Goal: Task Accomplishment & Management: Complete application form

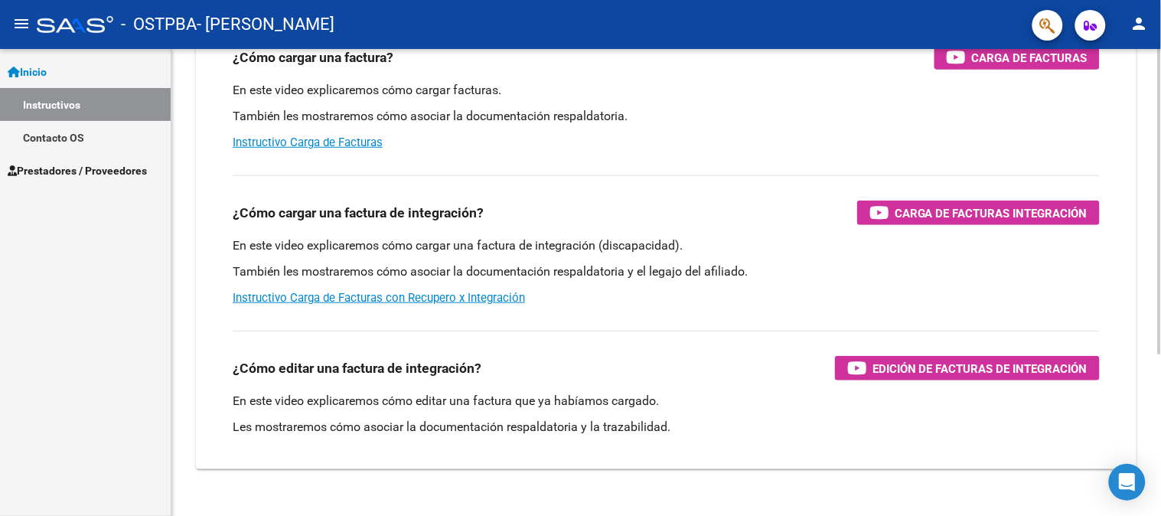
scroll to position [228, 0]
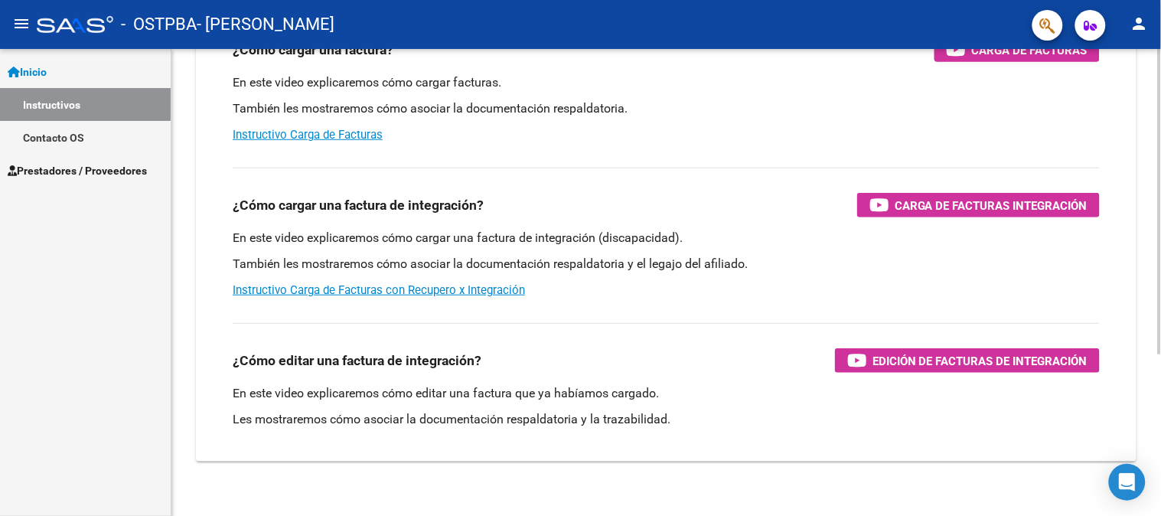
click at [1154, 417] on div "Instructivos y Video Tutoriales SAAS Centro de Ayuda - Instructivos Comprobante…" at bounding box center [667, 178] width 993 height 714
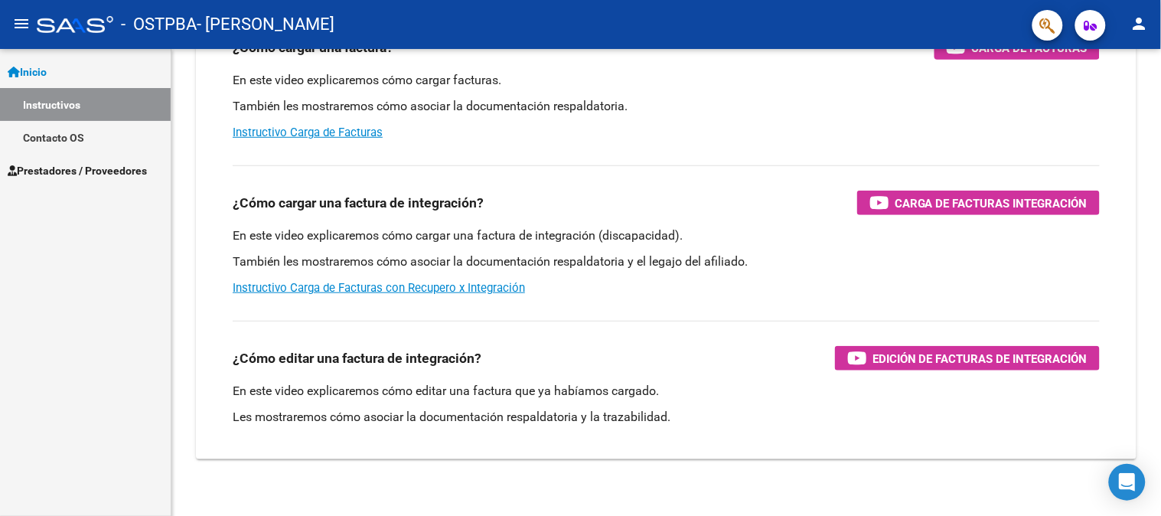
click at [77, 174] on span "Prestadores / Proveedores" at bounding box center [77, 170] width 139 height 17
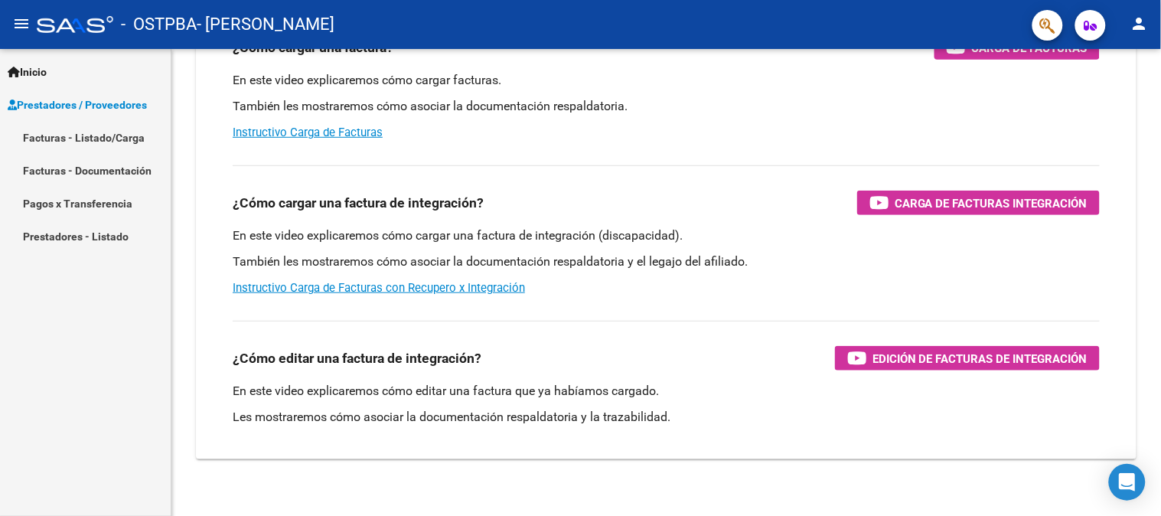
click at [90, 207] on link "Pagos x Transferencia" at bounding box center [85, 203] width 171 height 33
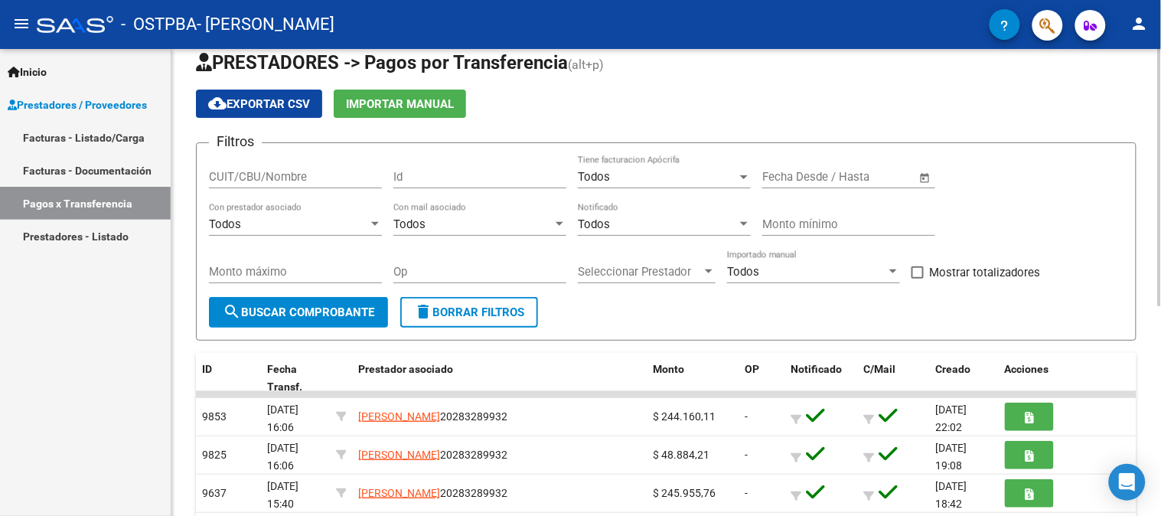
scroll to position [2, 0]
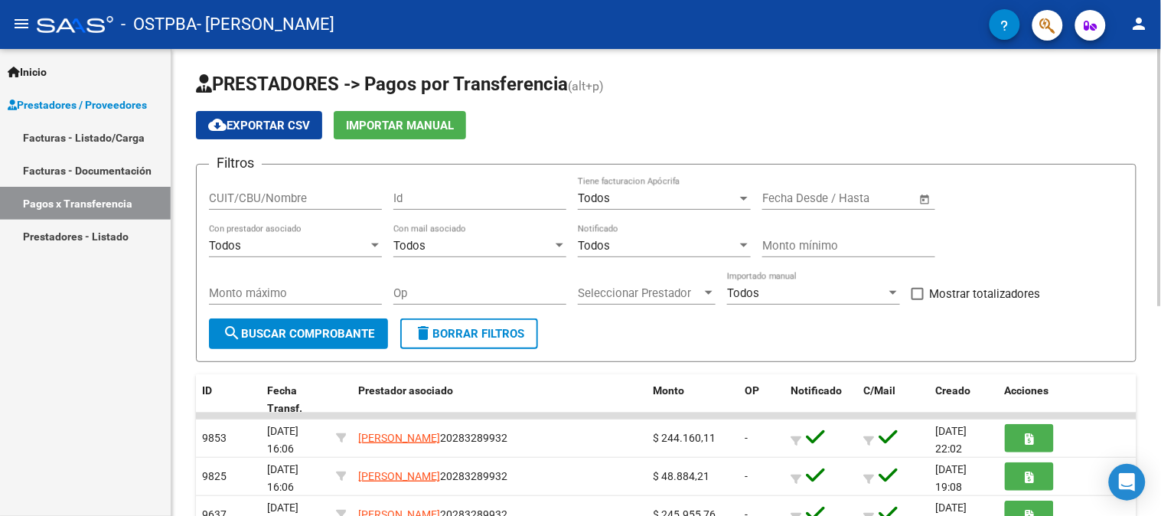
click at [1160, 174] on div at bounding box center [1160, 178] width 4 height 257
click at [377, 246] on div at bounding box center [375, 245] width 8 height 4
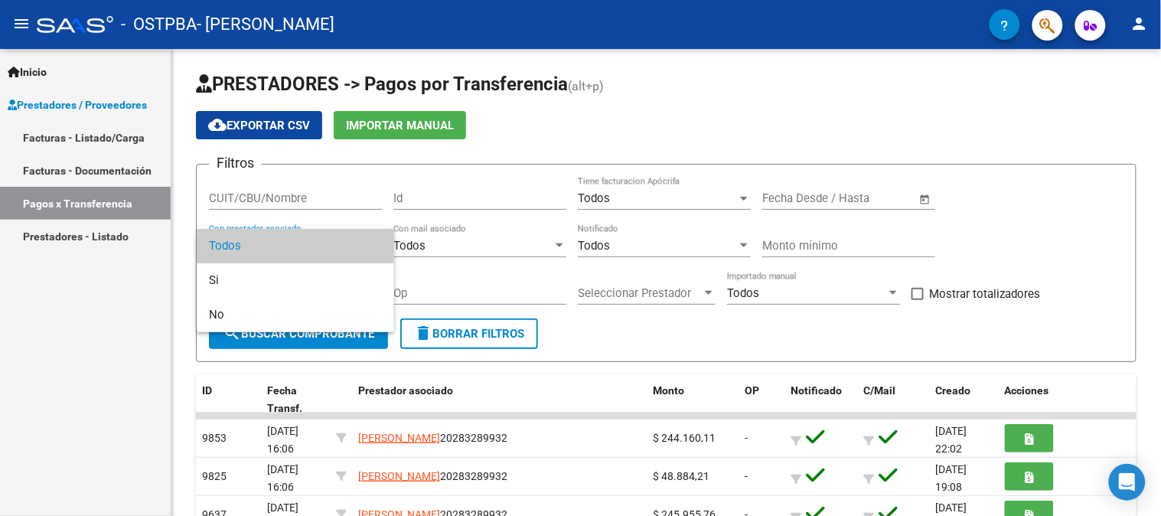
click at [377, 246] on span "Todos" at bounding box center [295, 246] width 173 height 34
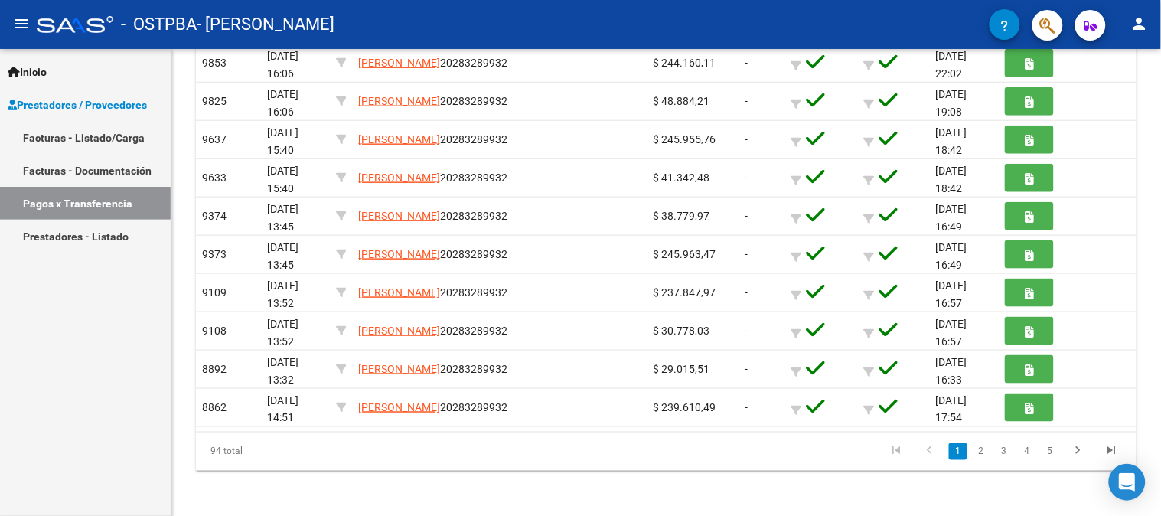
scroll to position [380, 0]
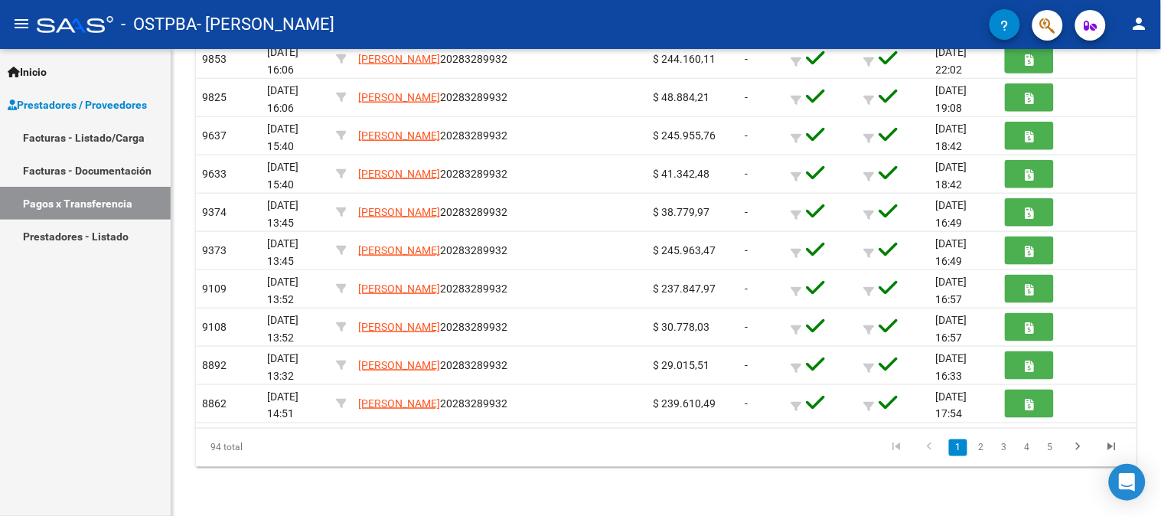
click at [1160, 483] on div at bounding box center [1160, 387] width 4 height 257
click at [1050, 445] on link "5" at bounding box center [1050, 447] width 18 height 17
click at [931, 442] on icon "go to previous page" at bounding box center [930, 449] width 20 height 18
click at [931, 442] on div "94 total 2 3 4 5 6" at bounding box center [666, 448] width 941 height 38
click at [928, 445] on icon "go to previous page" at bounding box center [930, 449] width 20 height 18
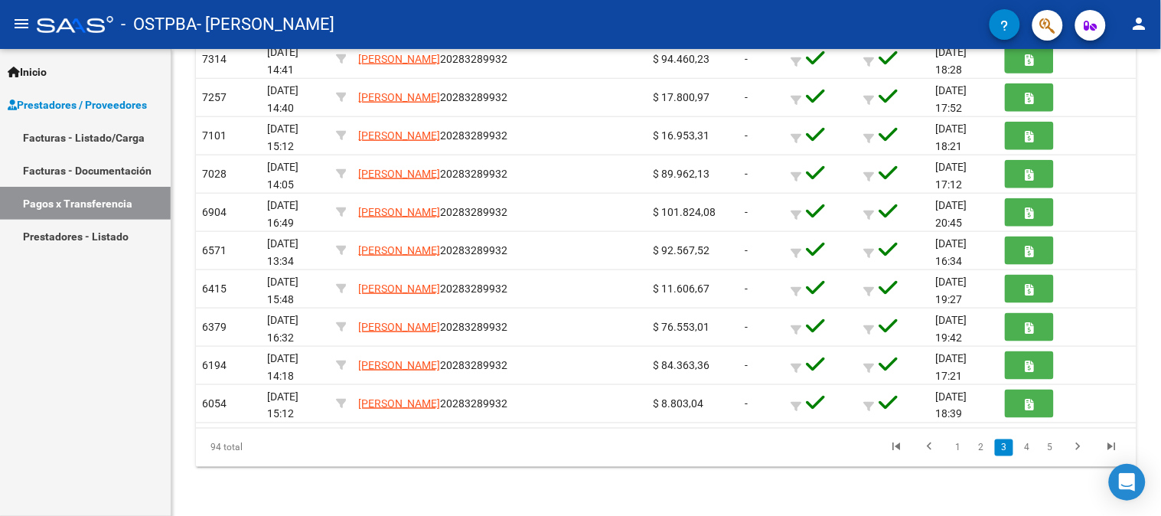
click at [928, 445] on icon "go to previous page" at bounding box center [930, 449] width 20 height 18
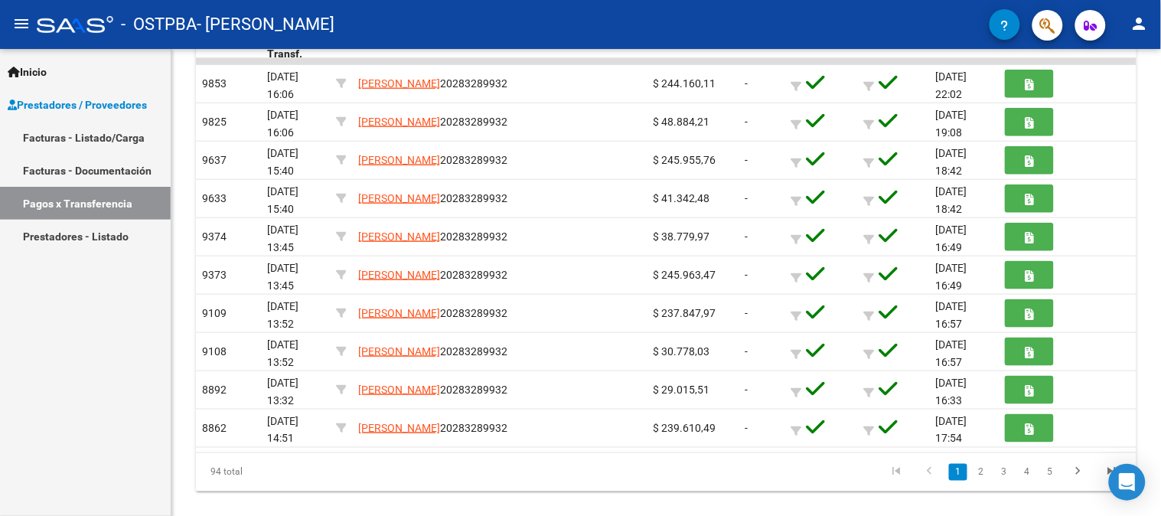
scroll to position [360, 0]
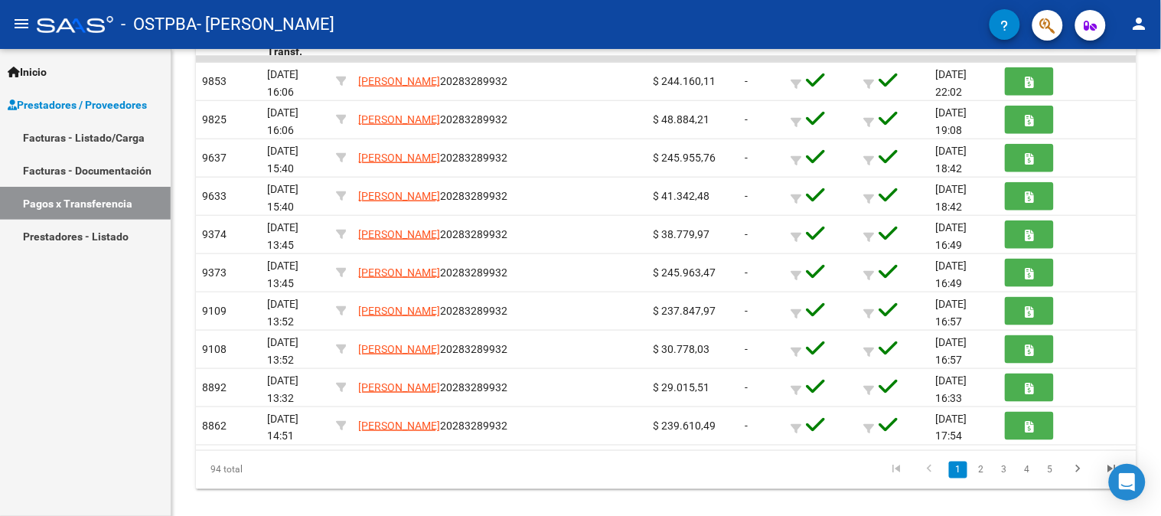
click at [1159, 410] on div at bounding box center [1160, 374] width 4 height 257
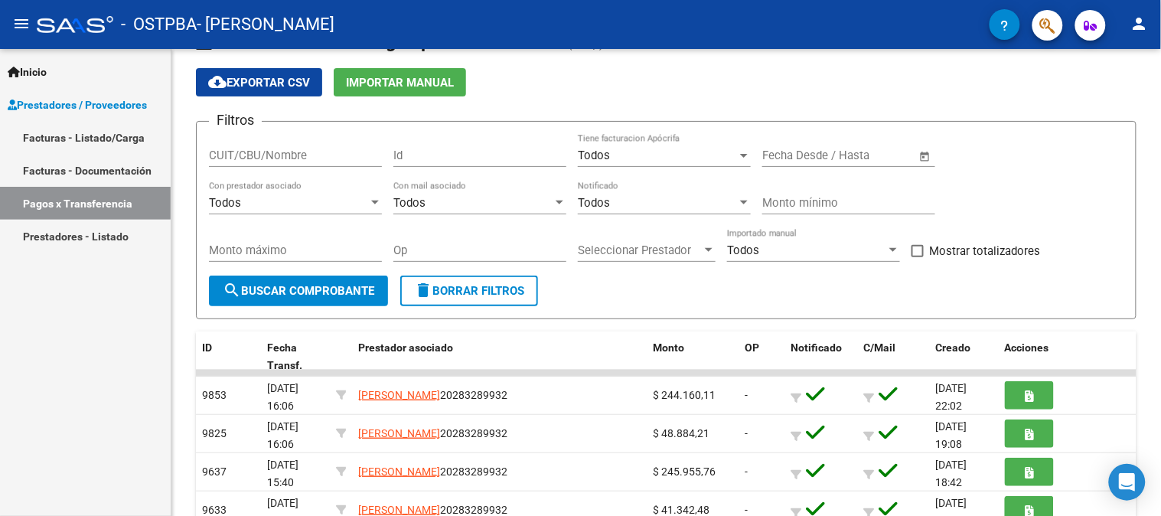
scroll to position [28, 0]
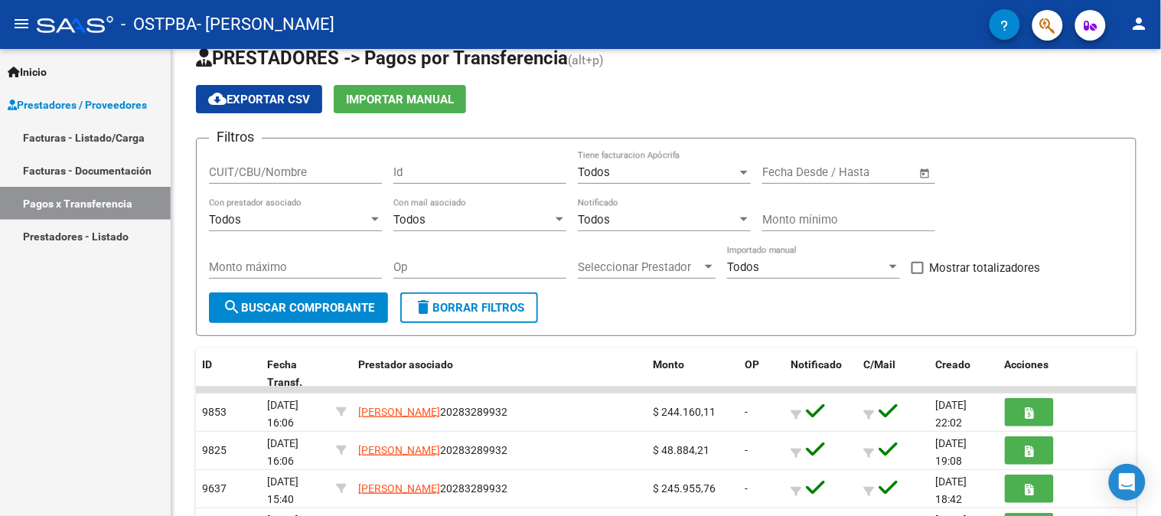
click at [1160, 173] on div at bounding box center [1160, 192] width 4 height 257
click at [871, 171] on input "text" at bounding box center [875, 172] width 74 height 14
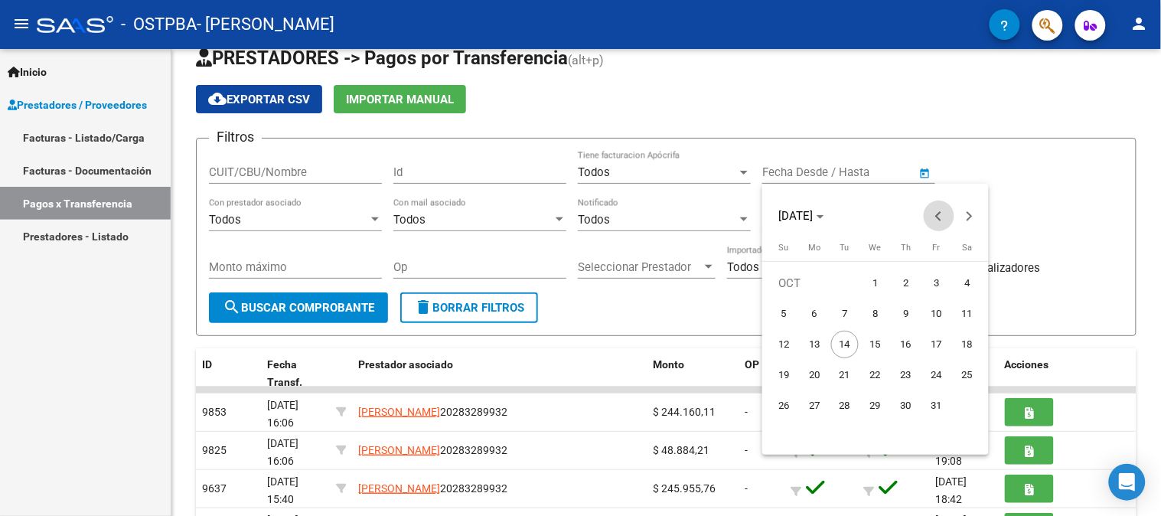
click at [941, 212] on button "Previous month" at bounding box center [939, 216] width 31 height 31
click at [938, 278] on span "1" at bounding box center [937, 283] width 28 height 28
type input "[DATE]"
click at [1046, 177] on div at bounding box center [580, 258] width 1161 height 516
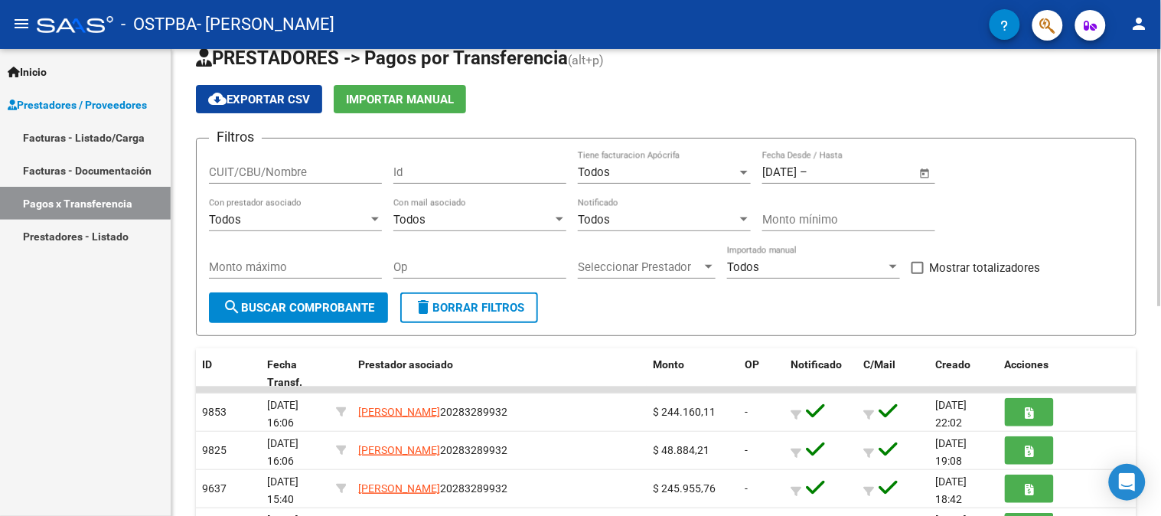
click at [934, 169] on span "Open calendar" at bounding box center [925, 173] width 37 height 37
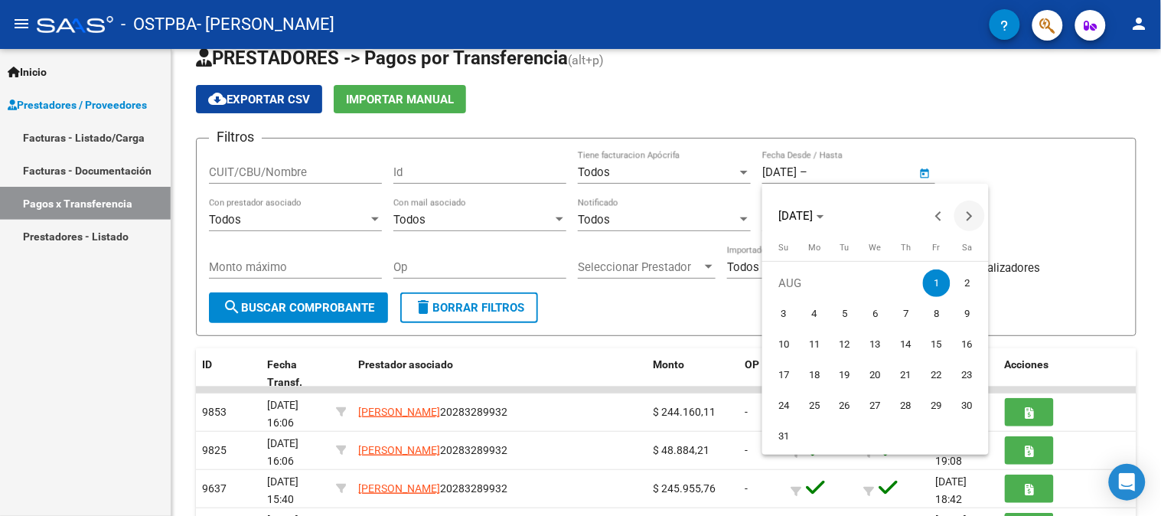
click at [973, 208] on span "Next month" at bounding box center [969, 216] width 31 height 31
click at [974, 208] on span "Next month" at bounding box center [969, 216] width 31 height 31
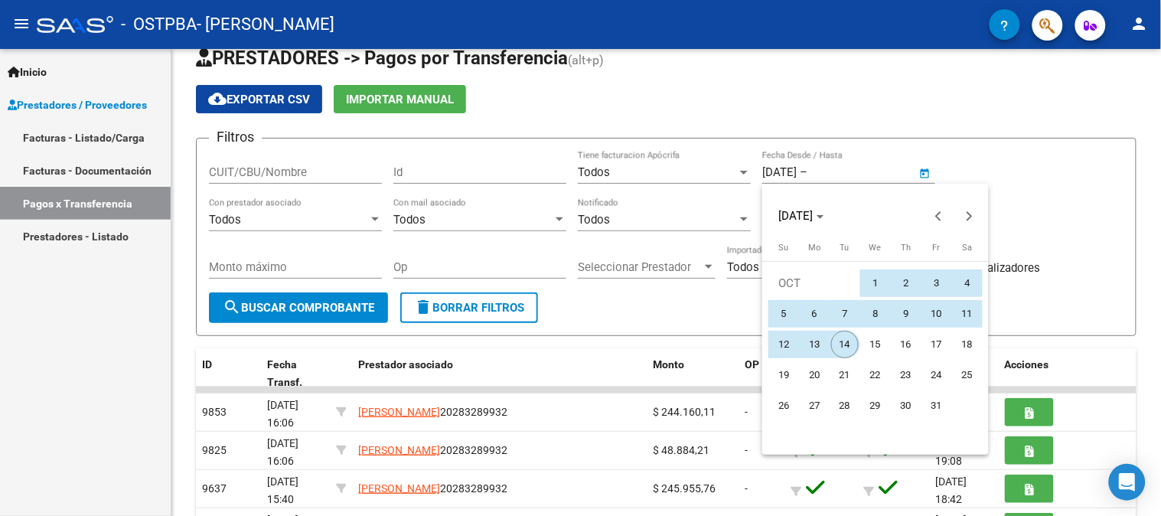
click at [845, 339] on span "14" at bounding box center [845, 345] width 28 height 28
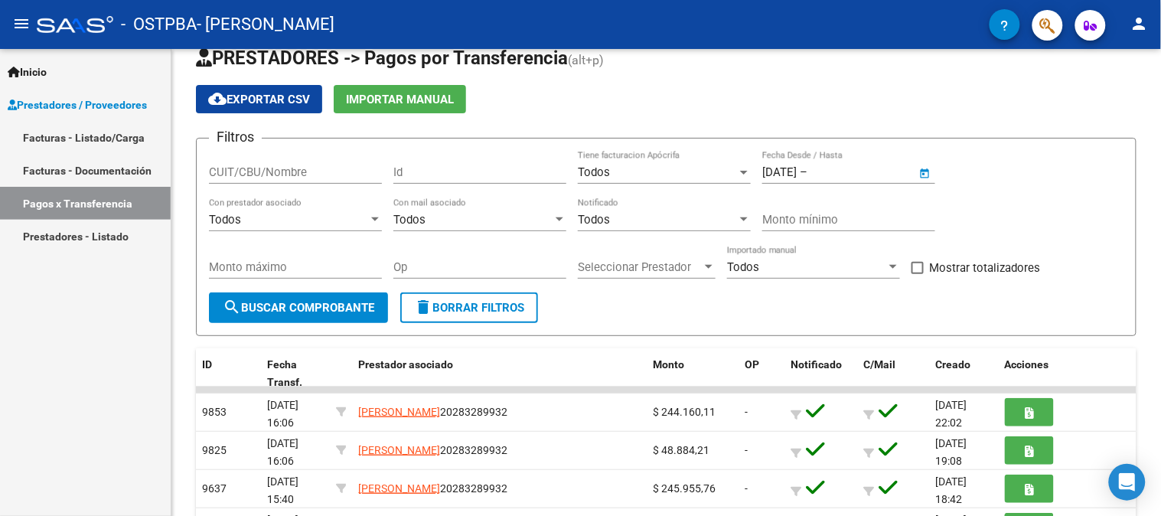
type input "[DATE]"
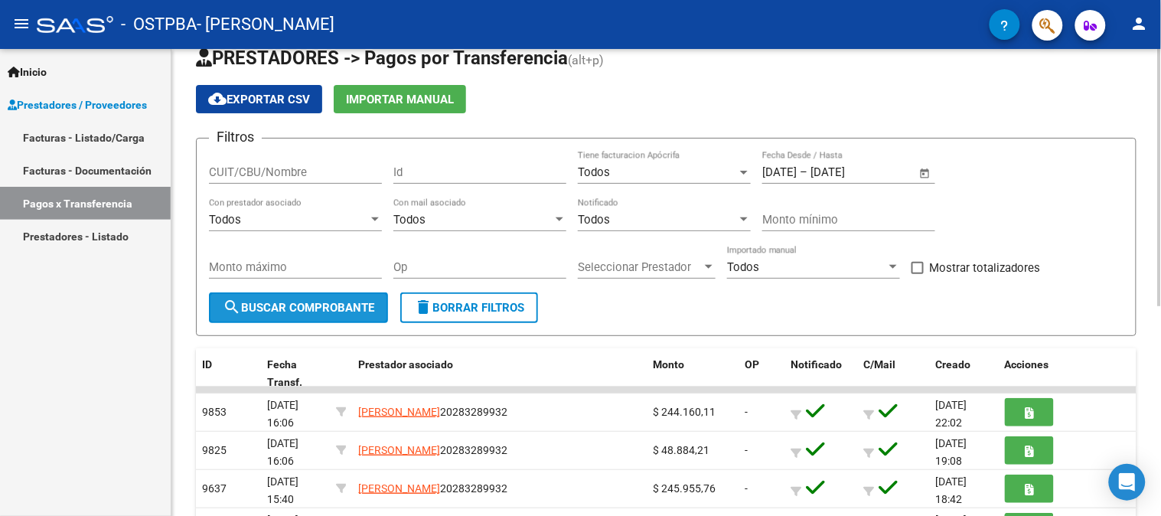
click at [337, 308] on span "search Buscar Comprobante" at bounding box center [299, 308] width 152 height 14
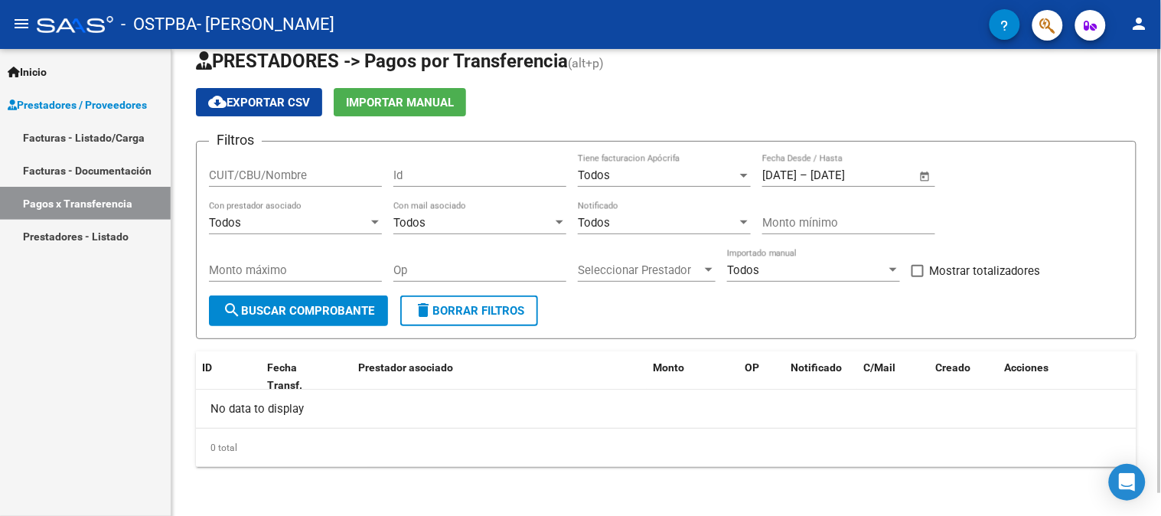
scroll to position [24, 0]
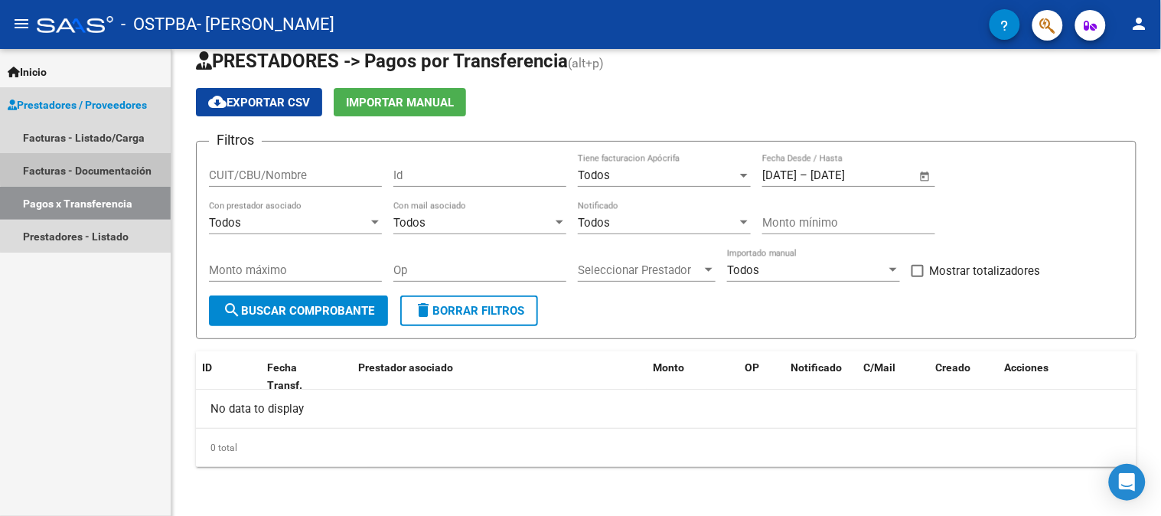
click at [96, 165] on link "Facturas - Documentación" at bounding box center [85, 170] width 171 height 33
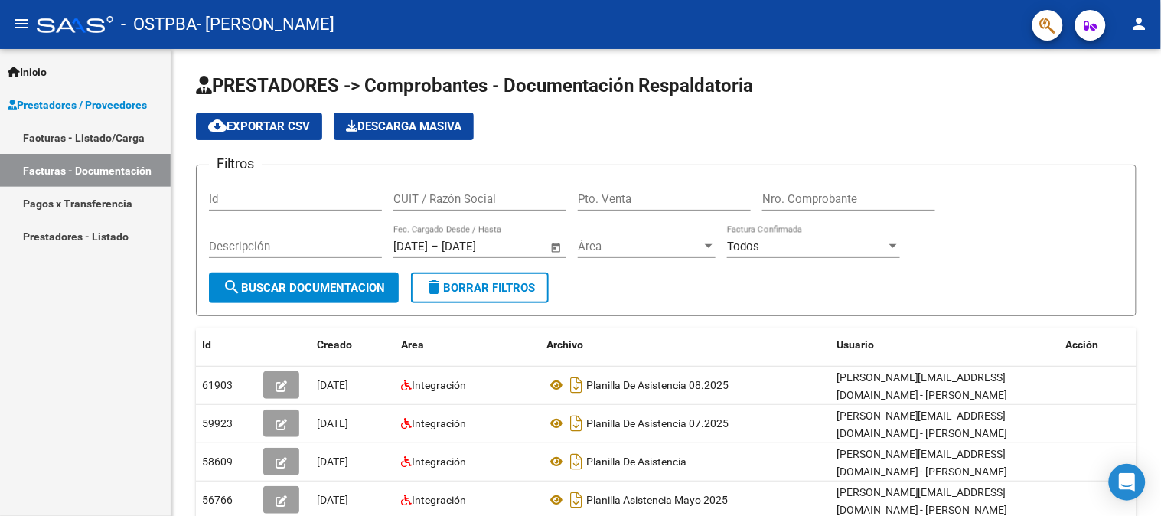
click at [104, 135] on link "Facturas - Listado/Carga" at bounding box center [85, 137] width 171 height 33
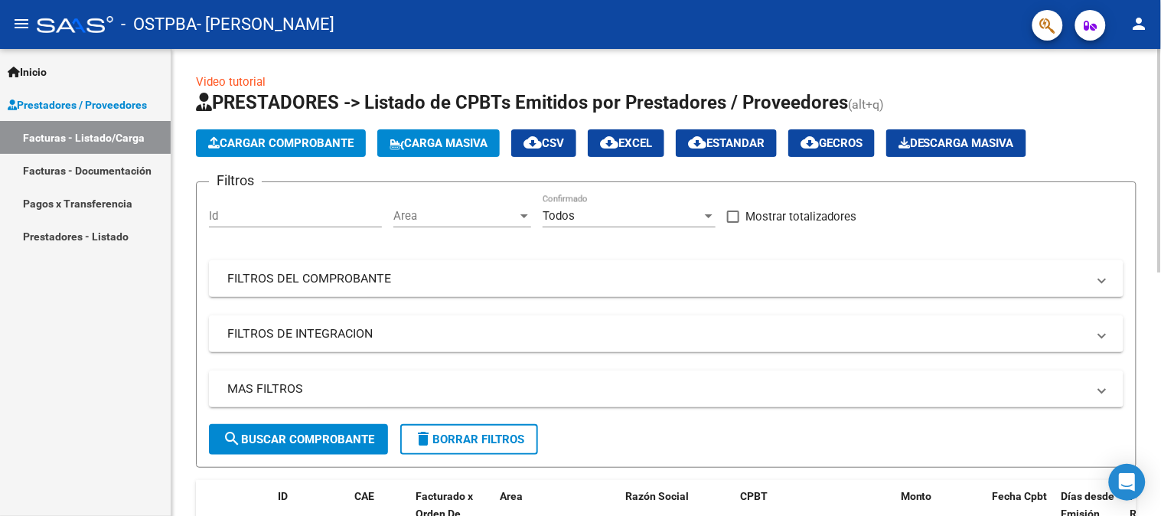
click at [1160, 233] on div at bounding box center [1160, 160] width 4 height 223
click at [302, 136] on span "Cargar Comprobante" at bounding box center [280, 143] width 145 height 14
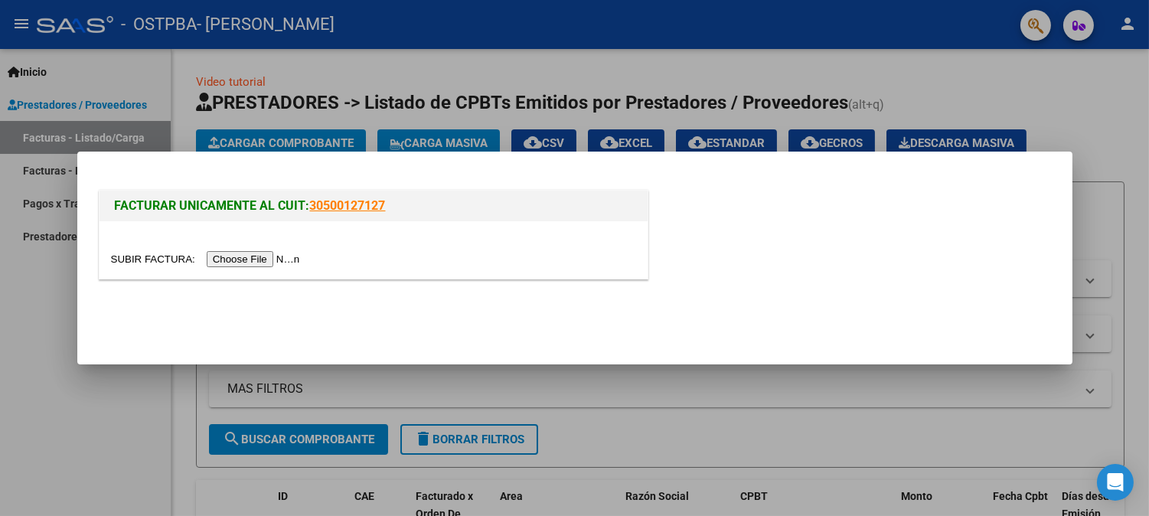
click at [264, 260] on input "file" at bounding box center [208, 259] width 194 height 16
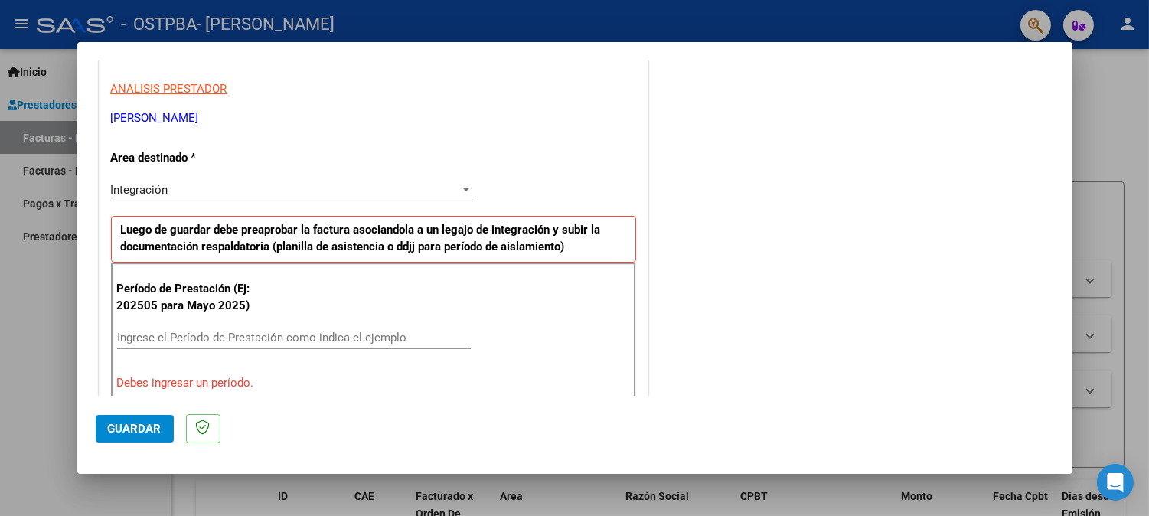
scroll to position [279, 0]
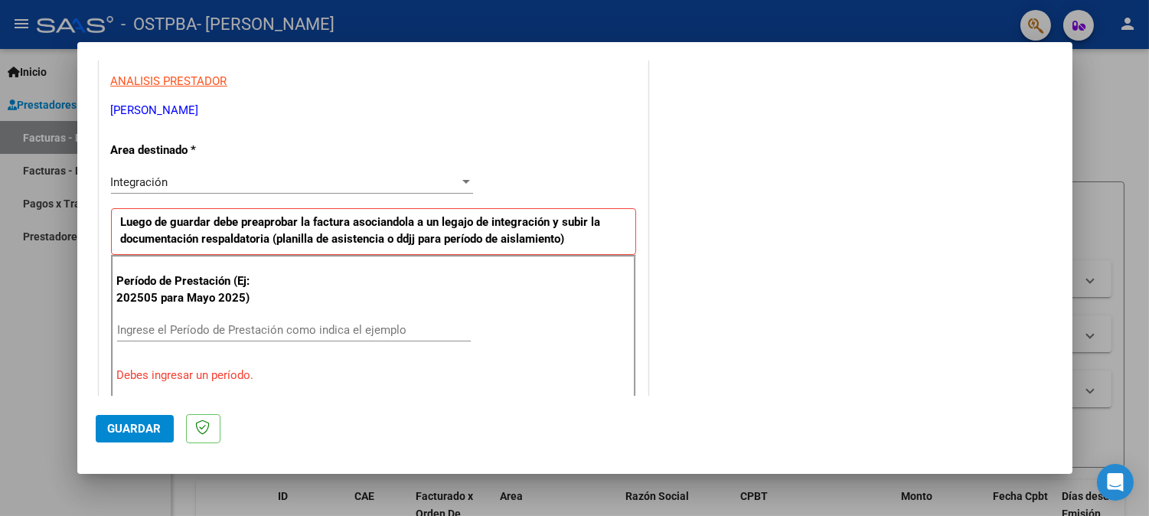
click at [195, 328] on input "Ingrese el Período de Prestación como indica el ejemplo" at bounding box center [294, 330] width 354 height 14
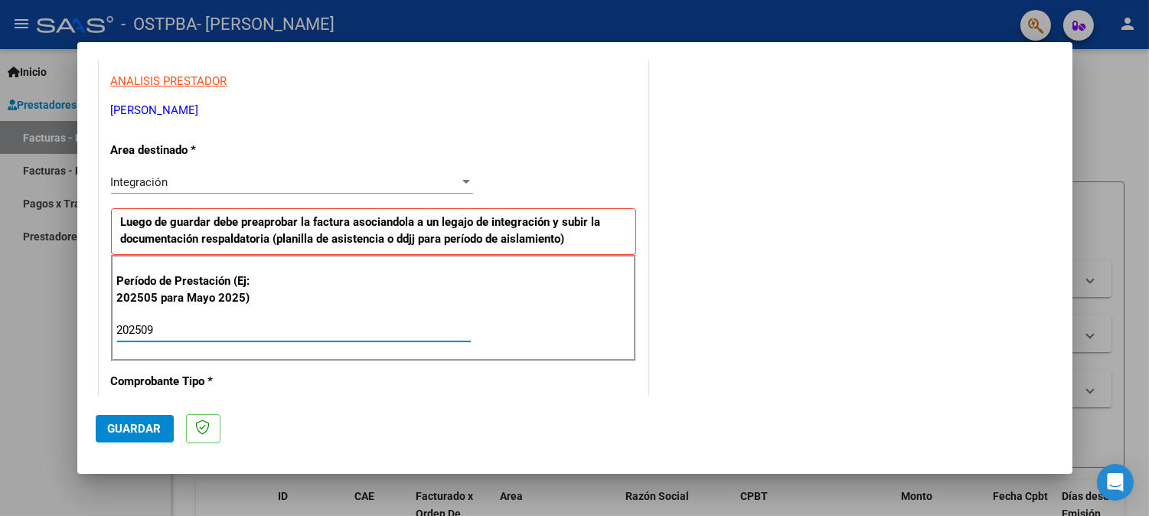
type input "202509"
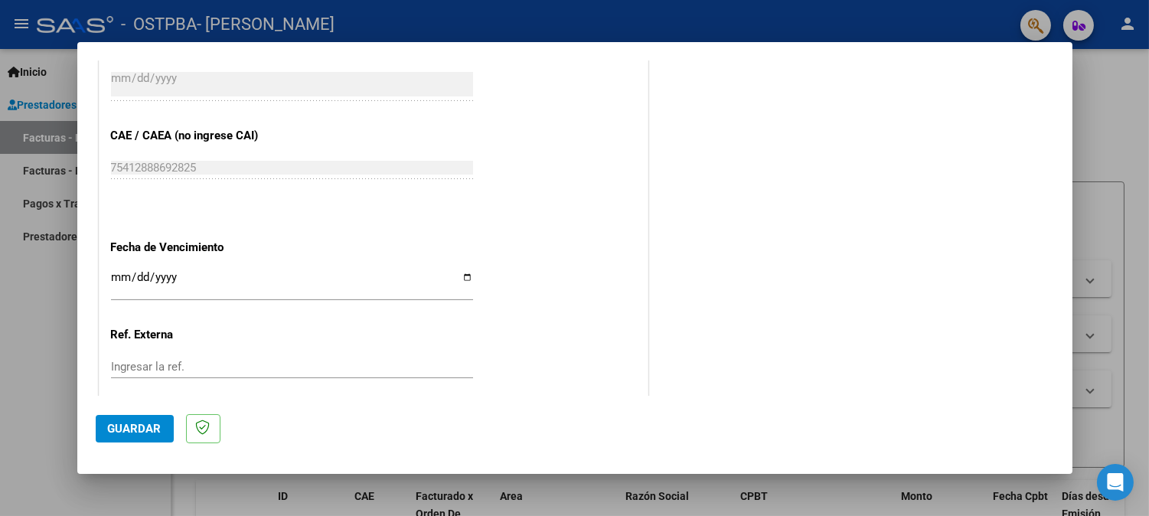
scroll to position [1011, 0]
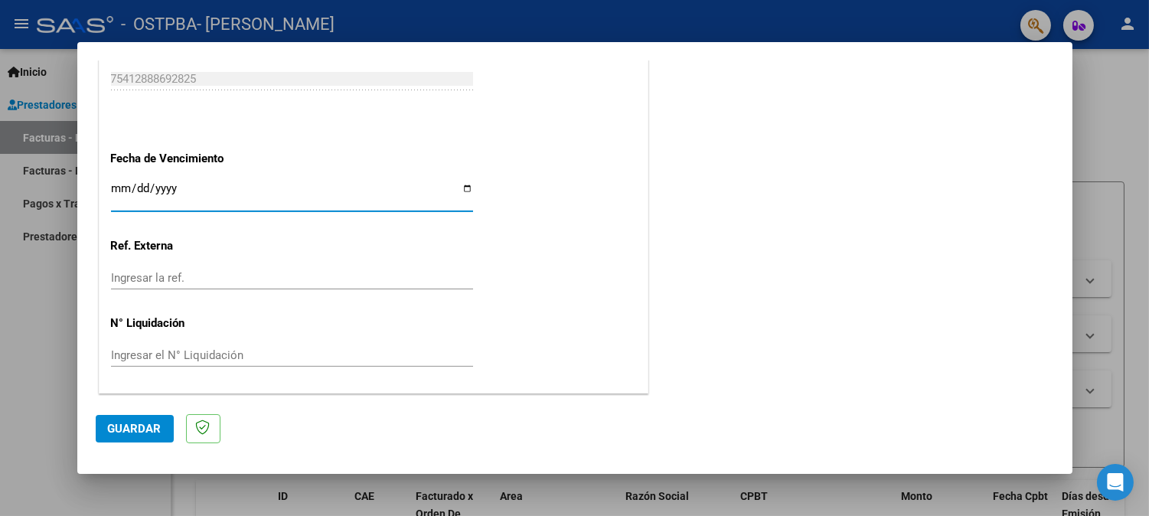
click at [216, 188] on input "Ingresar la fecha" at bounding box center [292, 194] width 362 height 24
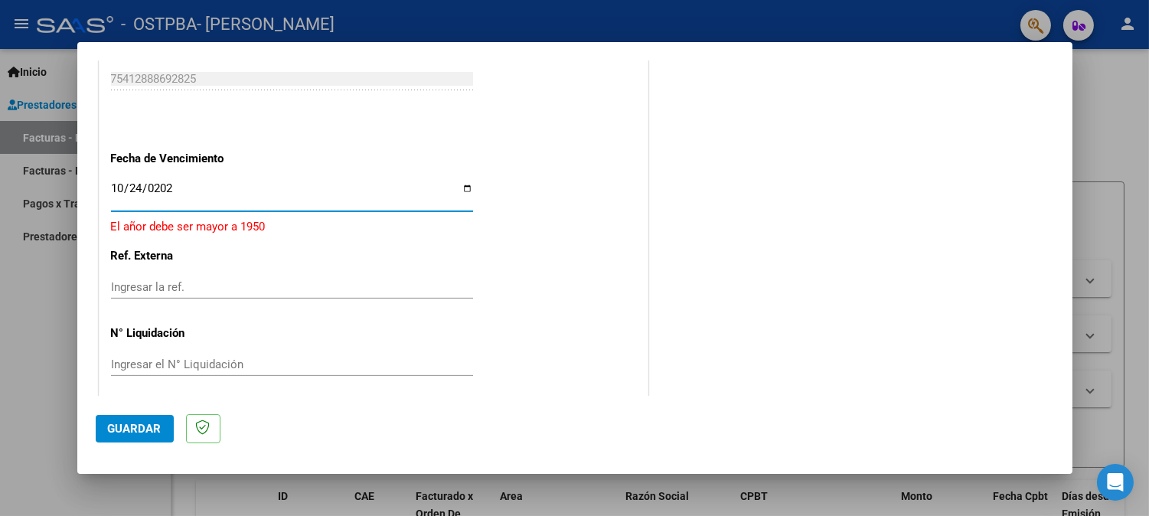
type input "[DATE]"
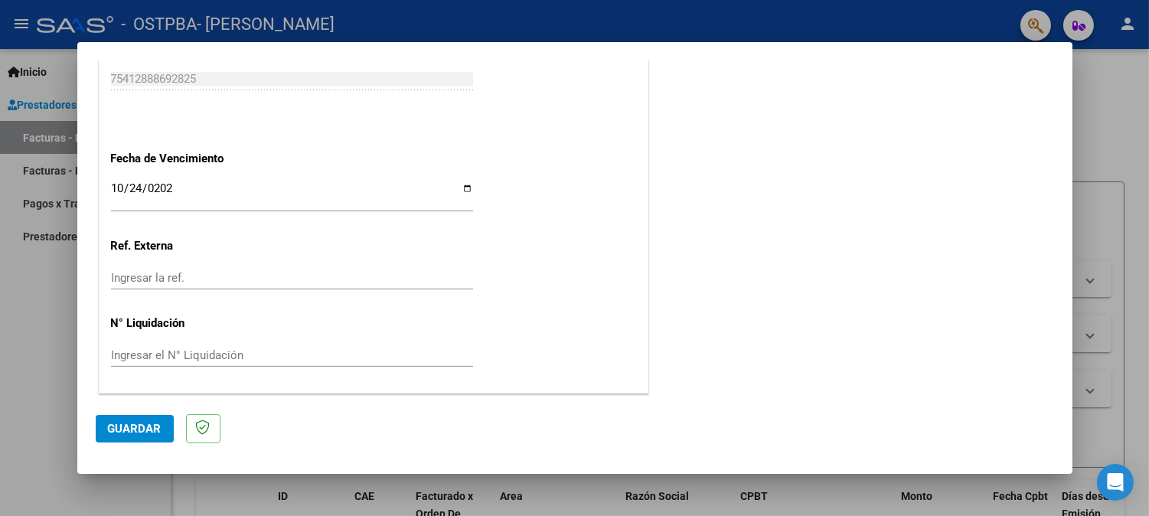
click at [127, 430] on span "Guardar" at bounding box center [135, 429] width 54 height 14
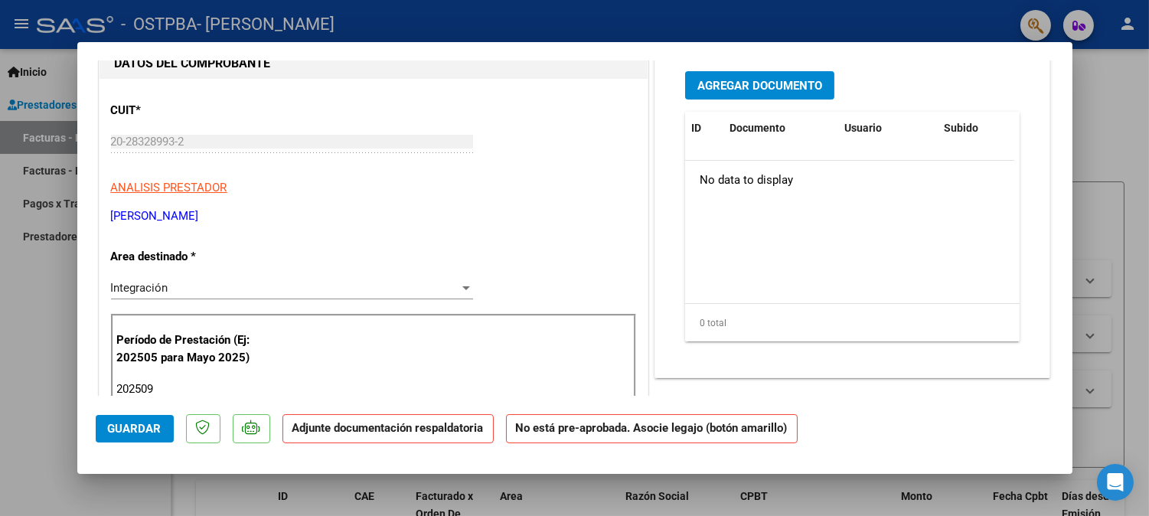
scroll to position [0, 0]
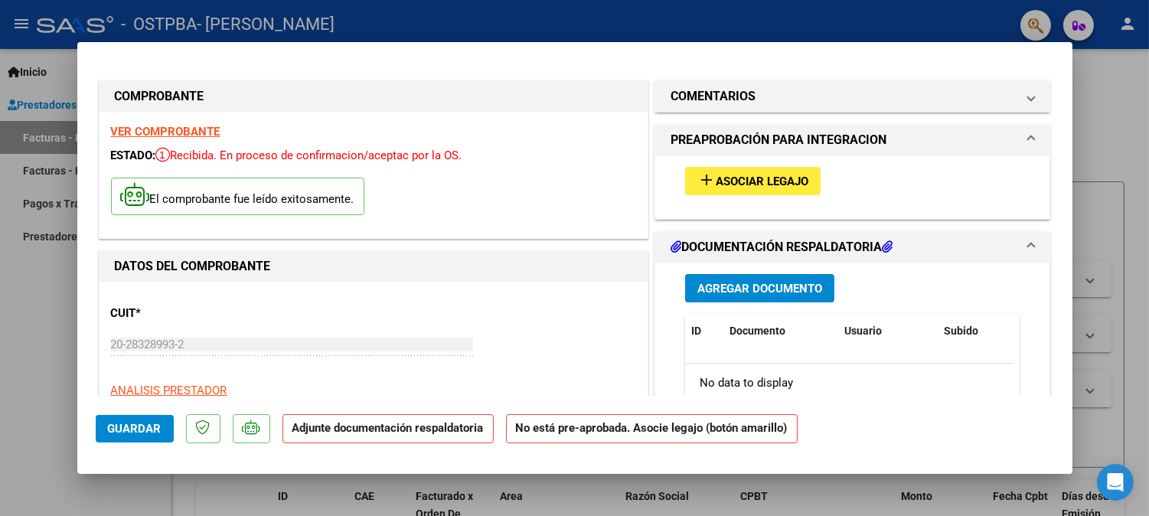
click at [760, 177] on span "Asociar Legajo" at bounding box center [762, 181] width 93 height 14
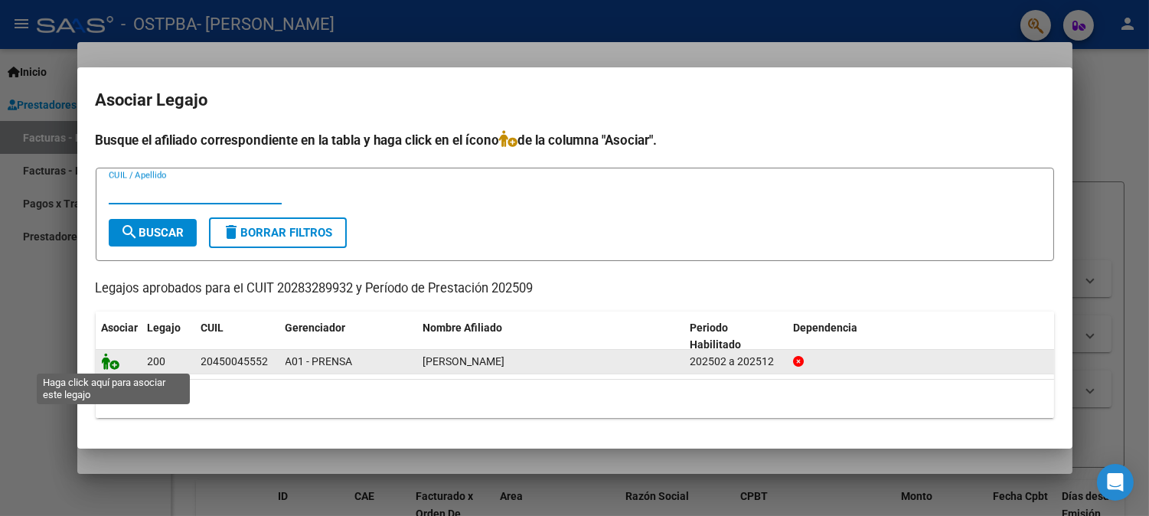
click at [108, 360] on icon at bounding box center [111, 361] width 18 height 17
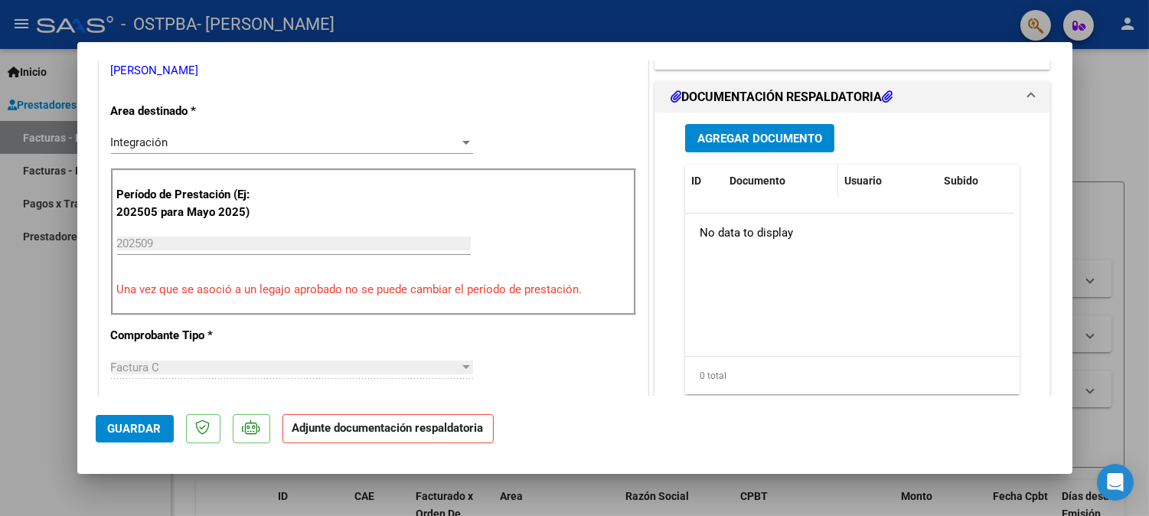
scroll to position [356, 0]
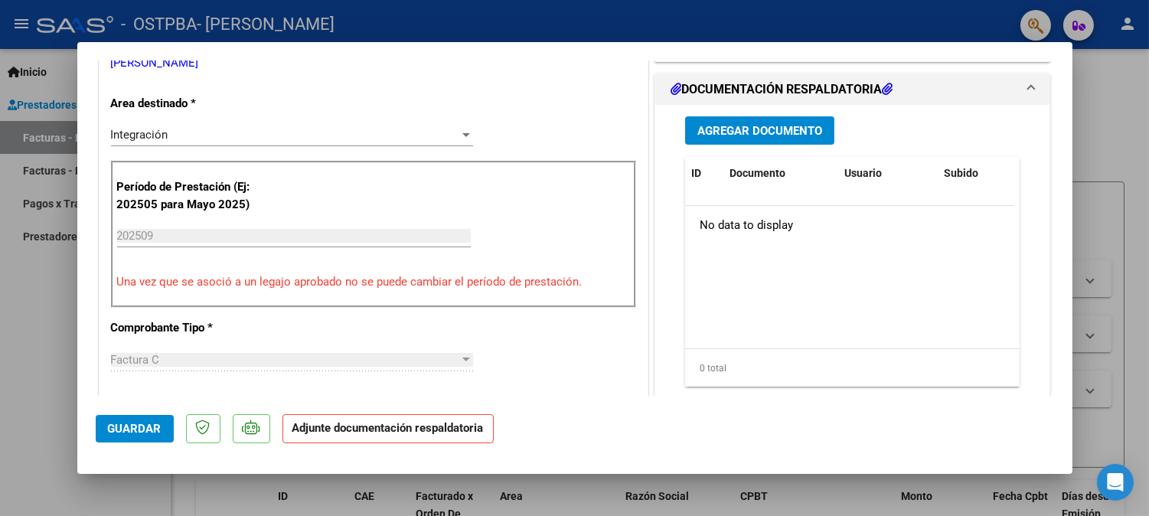
click at [739, 129] on span "Agregar Documento" at bounding box center [759, 131] width 125 height 14
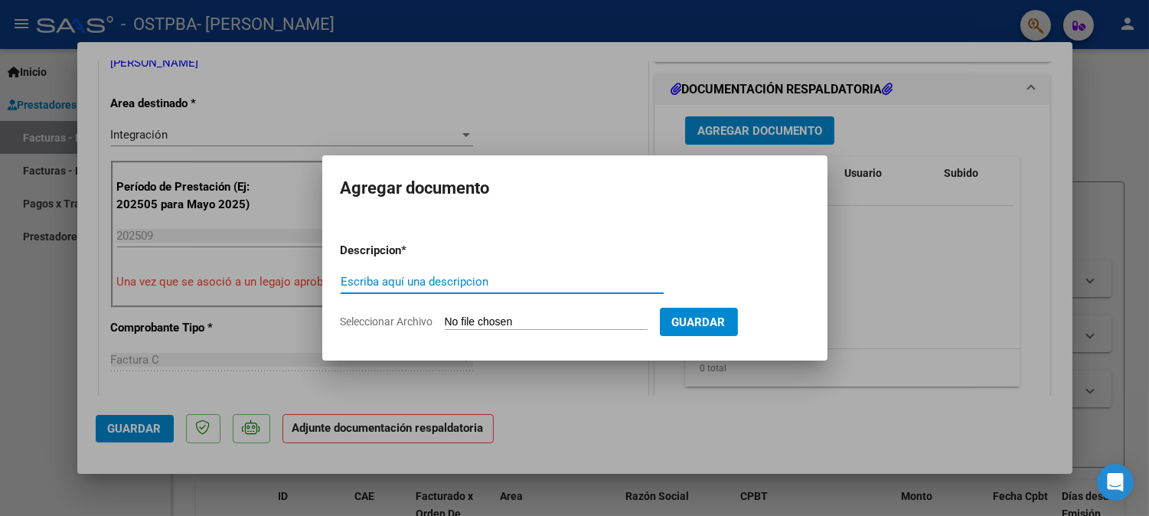
click at [426, 276] on input "Escriba aquí una descripcion" at bounding box center [502, 282] width 323 height 14
type input "planilla de asistencia 09.2025"
click at [574, 325] on input "Seleccionar Archivo" at bounding box center [546, 322] width 203 height 15
click at [519, 327] on input "Seleccionar Archivo" at bounding box center [546, 322] width 203 height 15
type input "C:\fakepath\planilla de asistencia 09.2025.pdf"
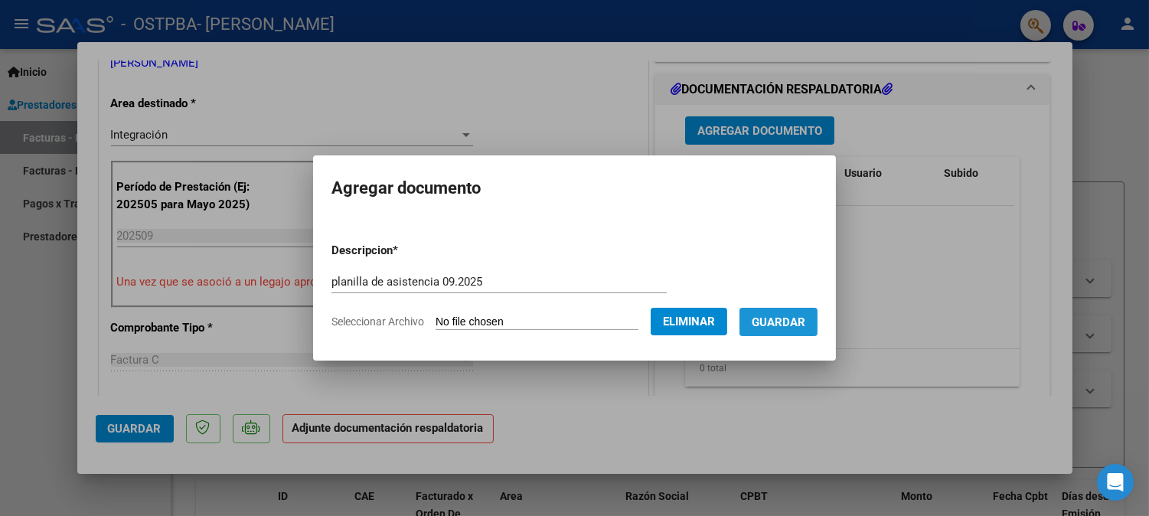
click at [805, 325] on span "Guardar" at bounding box center [779, 322] width 54 height 14
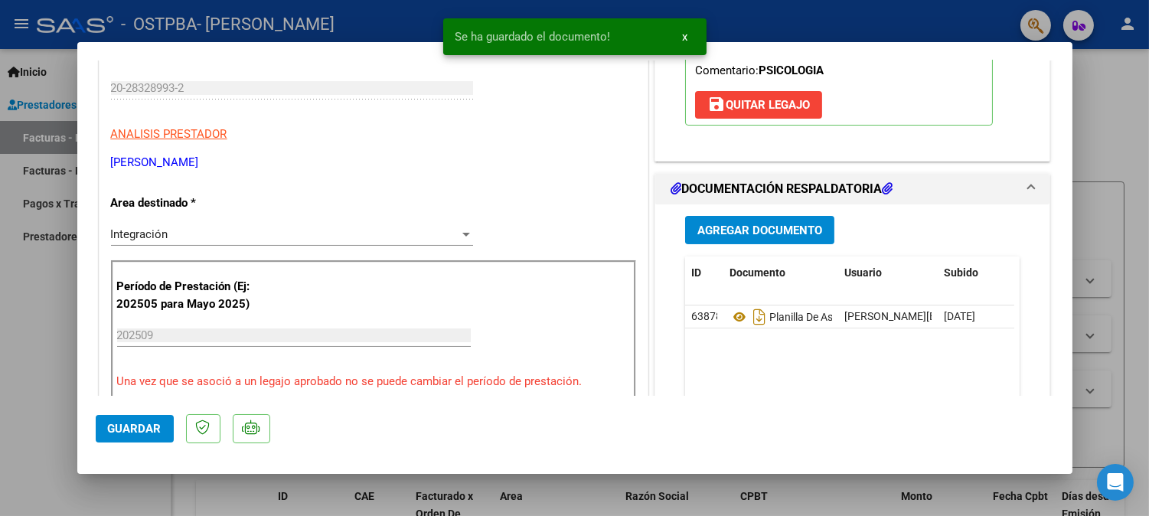
scroll to position [0, 0]
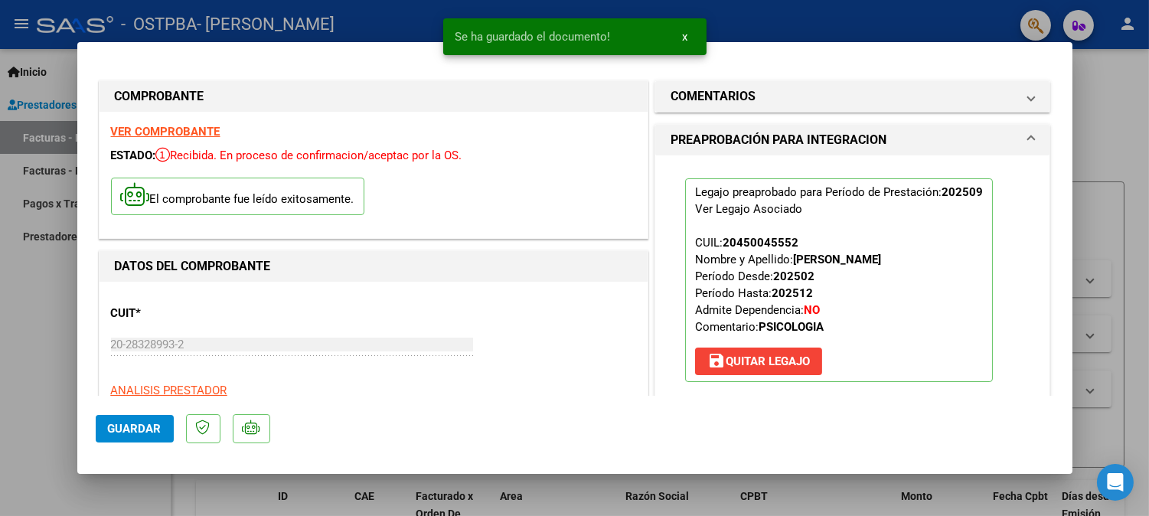
click at [133, 430] on span "Guardar" at bounding box center [135, 429] width 54 height 14
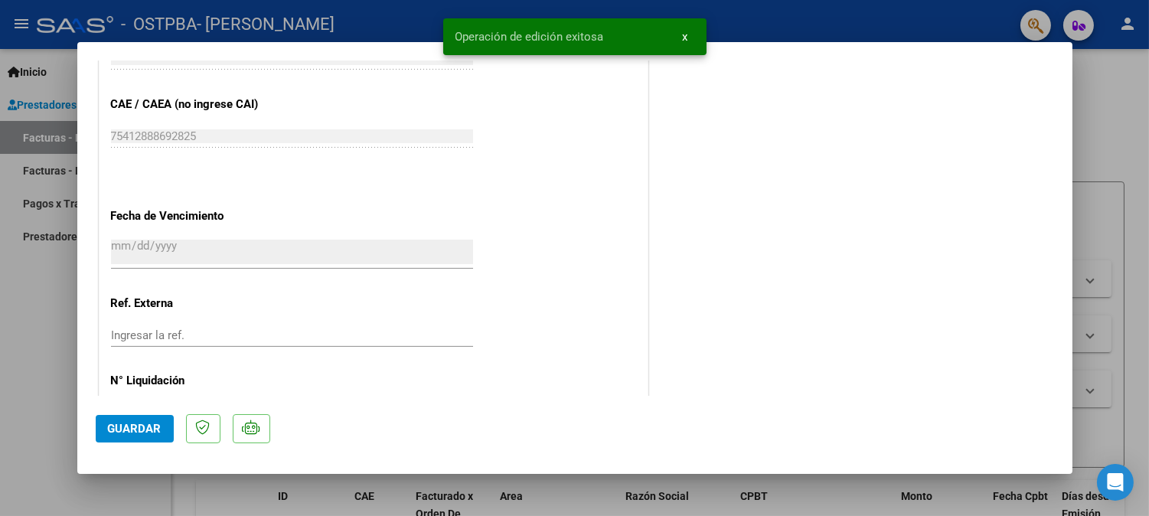
scroll to position [1034, 0]
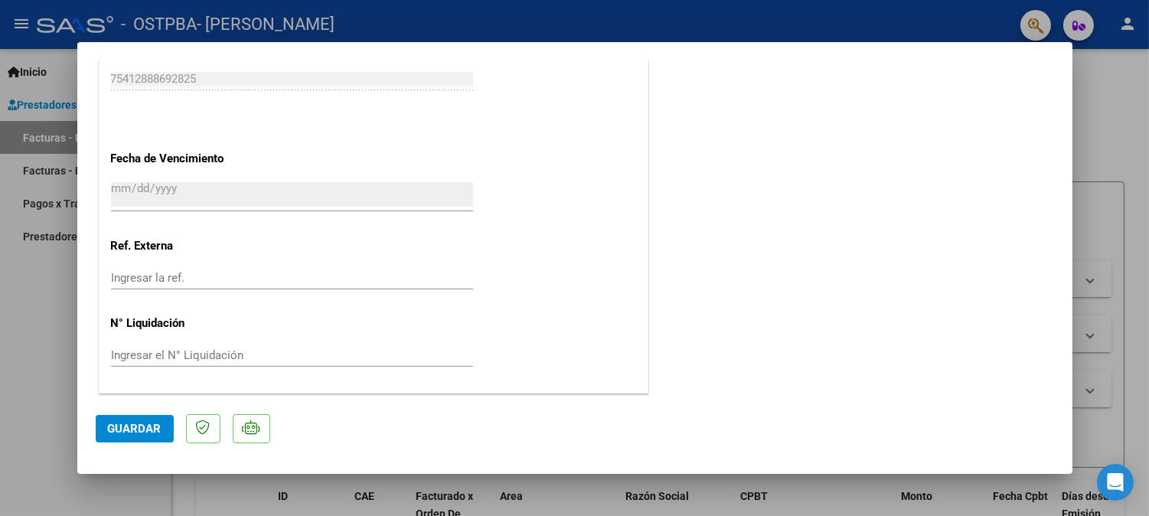
click at [133, 429] on span "Guardar" at bounding box center [135, 429] width 54 height 14
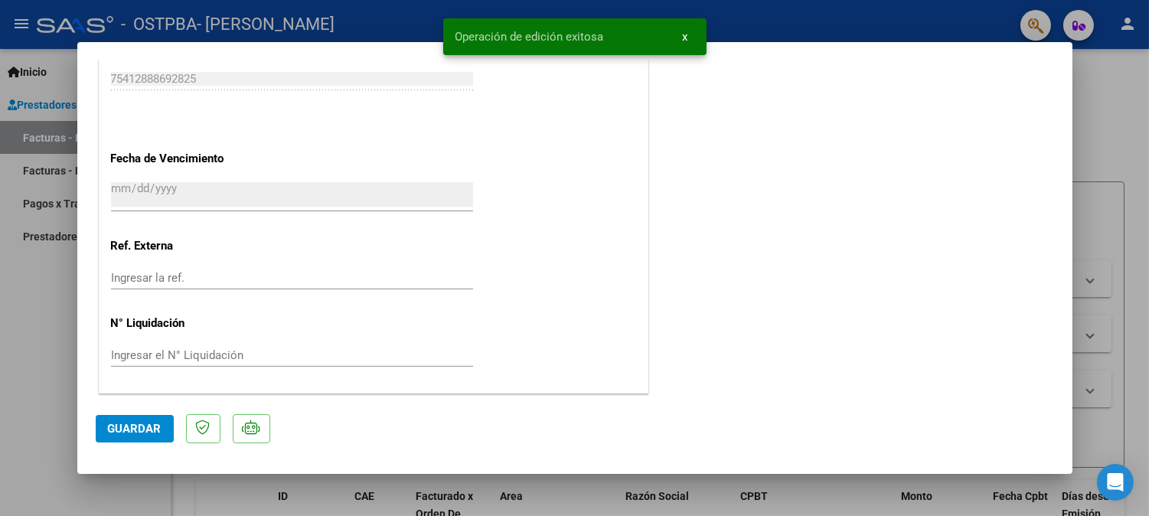
click at [1133, 216] on div at bounding box center [574, 258] width 1149 height 516
type input "$ 0,00"
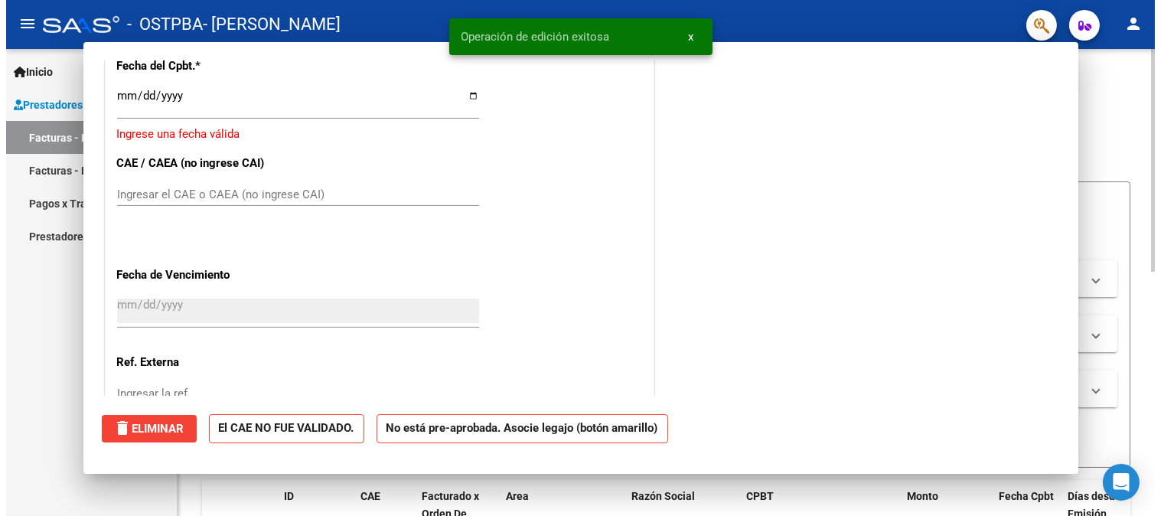
scroll to position [1150, 0]
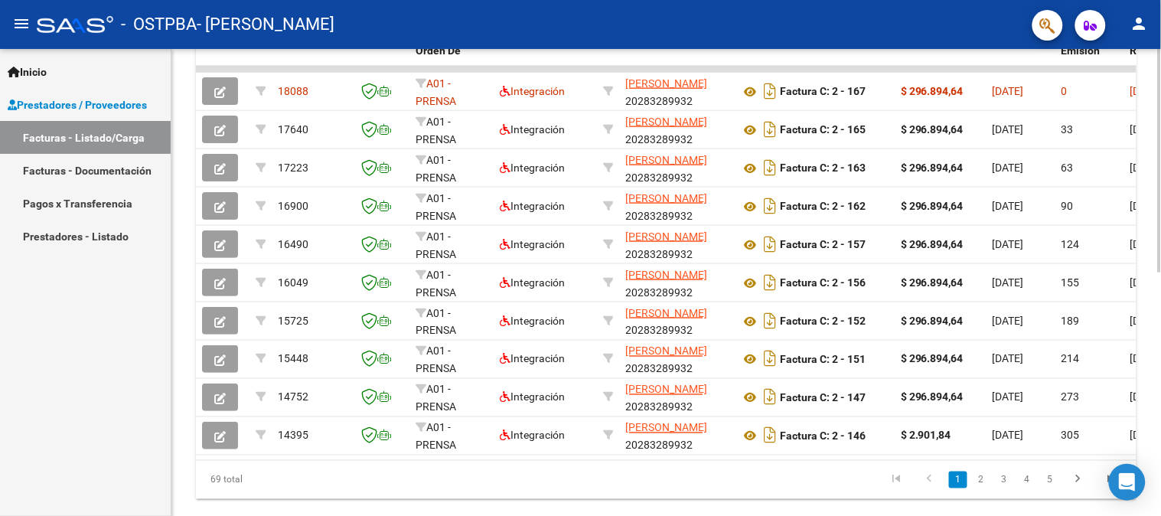
click at [1159, 380] on div at bounding box center [1160, 387] width 4 height 223
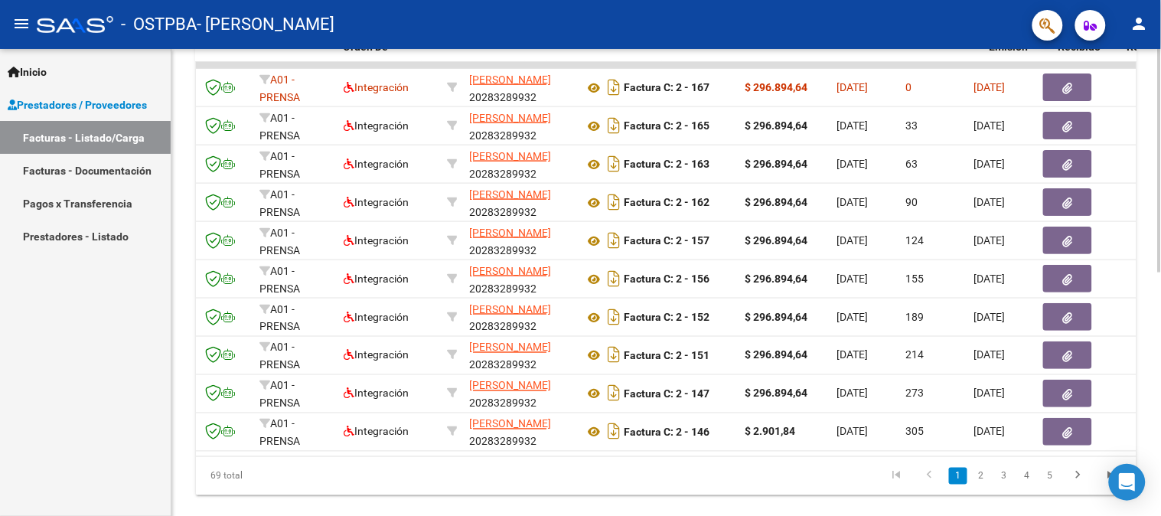
scroll to position [0, 0]
